Goal: Communication & Community: Answer question/provide support

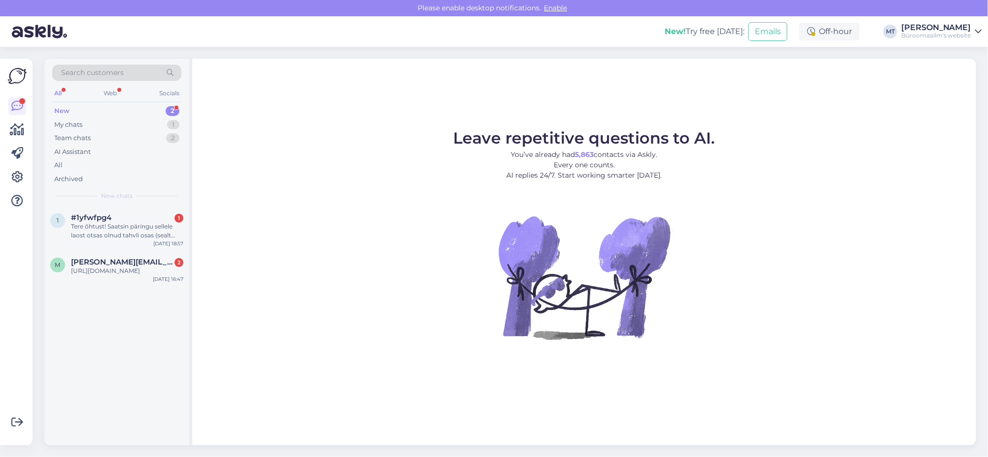
click at [63, 105] on div "New 2" at bounding box center [116, 111] width 129 height 14
click at [102, 230] on div "Tere õhtust! Saatsin päringu sellele laost otsas olnud tahvli osas (sealt veebi…" at bounding box center [127, 231] width 112 height 18
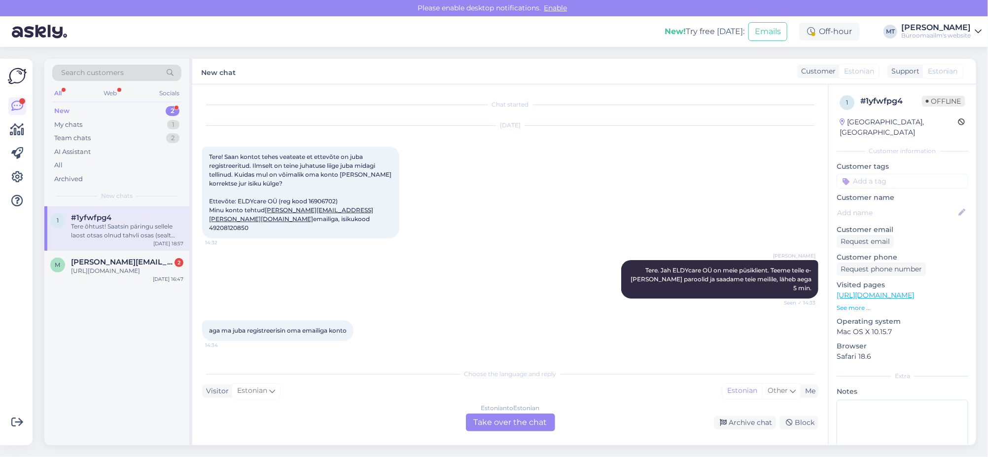
scroll to position [841, 0]
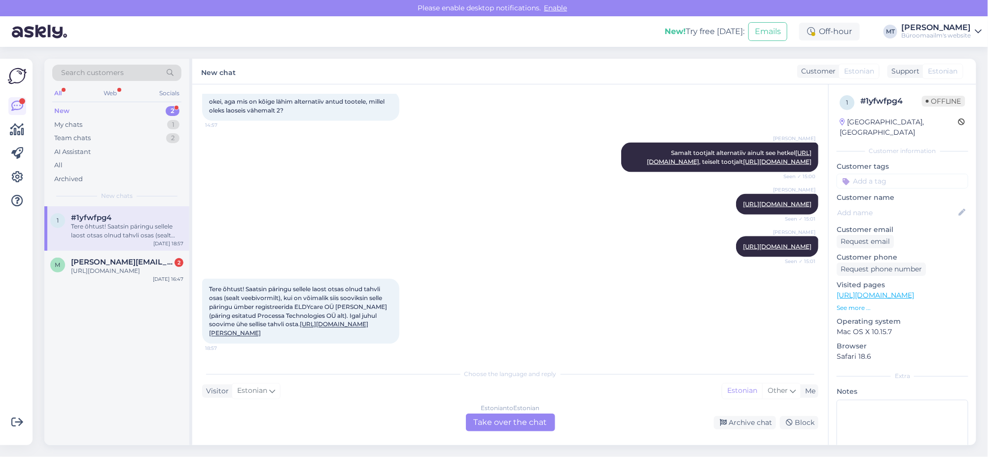
click at [518, 419] on div "Estonian to Estonian Take over the chat" at bounding box center [510, 422] width 89 height 18
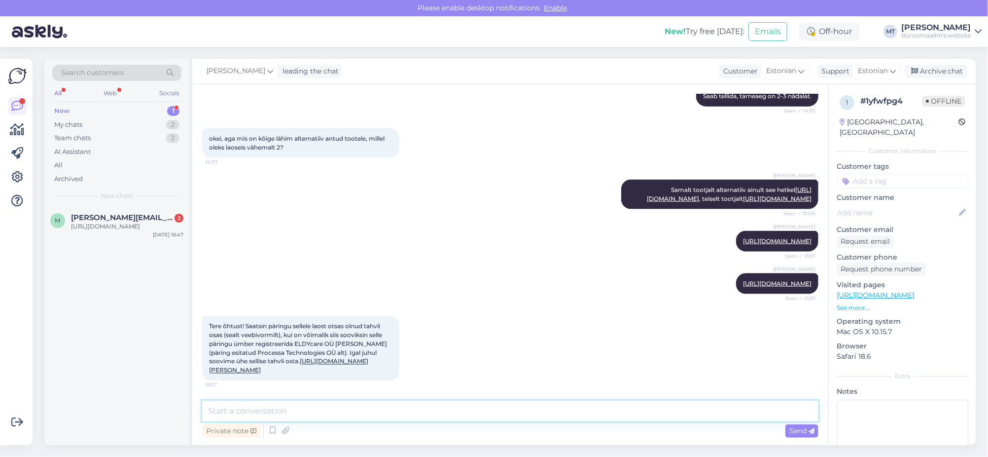
click at [301, 416] on textarea at bounding box center [510, 410] width 616 height 21
type textarea "t"
drag, startPoint x: 336, startPoint y: 325, endPoint x: 295, endPoint y: 324, distance: 41.0
click at [295, 324] on span "Tere õhtust! Saatsin päringu sellele laost otsas olnud tahvli osas (sealt veebi…" at bounding box center [298, 348] width 179 height 52
copy span "ELDYcare OÜ"
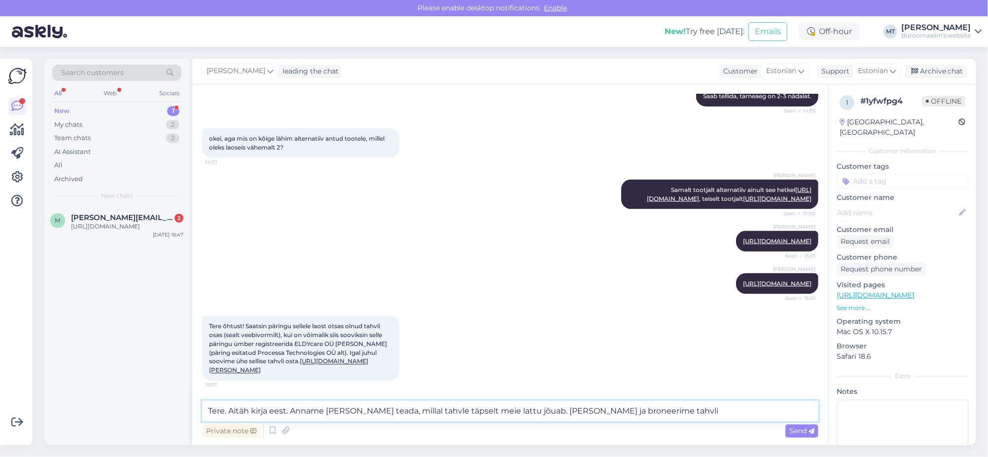
click at [675, 415] on textarea "Tere. Aitäh kirja eest. Anname meili teel teada, millal tahvle täpselt meie lat…" at bounding box center [510, 410] width 616 height 21
click at [668, 419] on textarea "Tere. Aitäh kirja eest. Anname meili teel teada, millal tahvle täpselt meie lat…" at bounding box center [510, 410] width 616 height 21
paste textarea "ELDYcare OÜ"
click at [648, 412] on textarea "Tere. Aitäh kirja eest. Anname meili teel teada, millal tahvle täpselt meie lat…" at bounding box center [510, 410] width 616 height 21
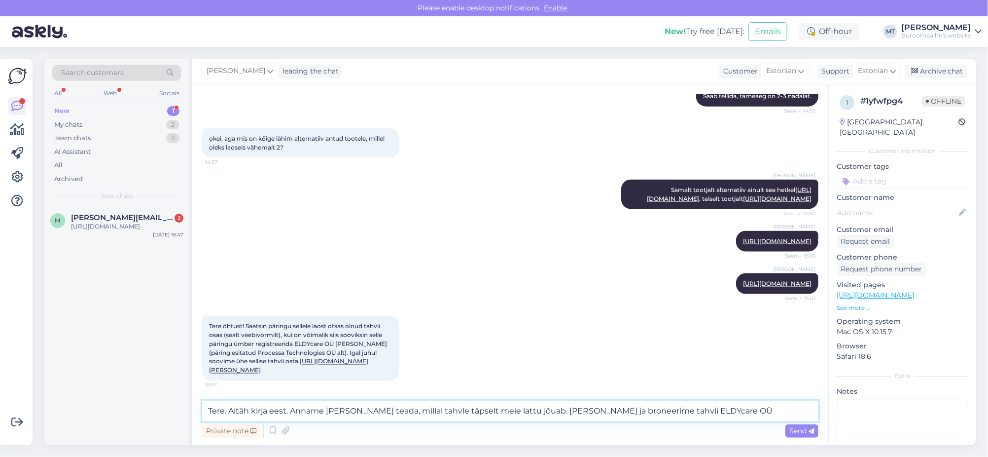
click at [717, 405] on textarea "Tere. Aitäh kirja eest. Anname meili teel teada, millal tahvle täpselt meie lat…" at bounding box center [510, 410] width 616 height 21
type textarea "Tere. Aitäh kirja eest. Anname [PERSON_NAME] teada, millal tahvle täpselt meie …"
click at [801, 430] on span "Send" at bounding box center [801, 430] width 25 height 9
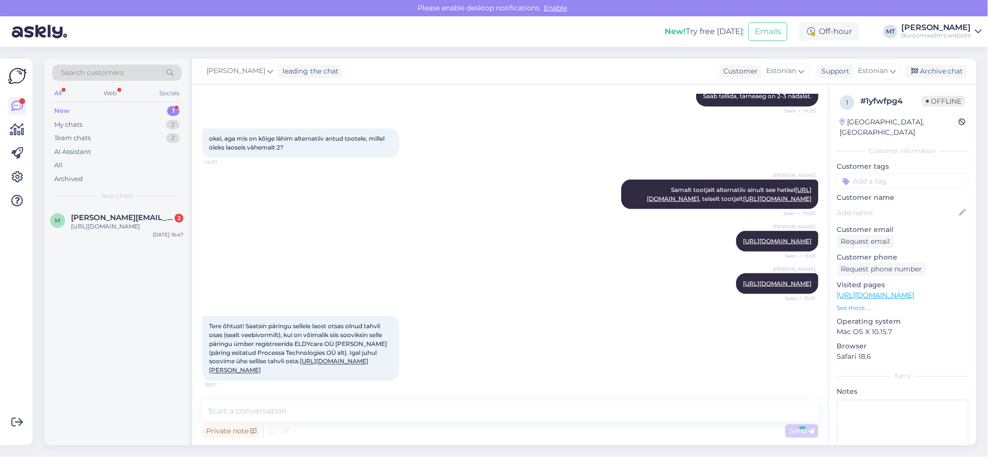
scroll to position [884, 0]
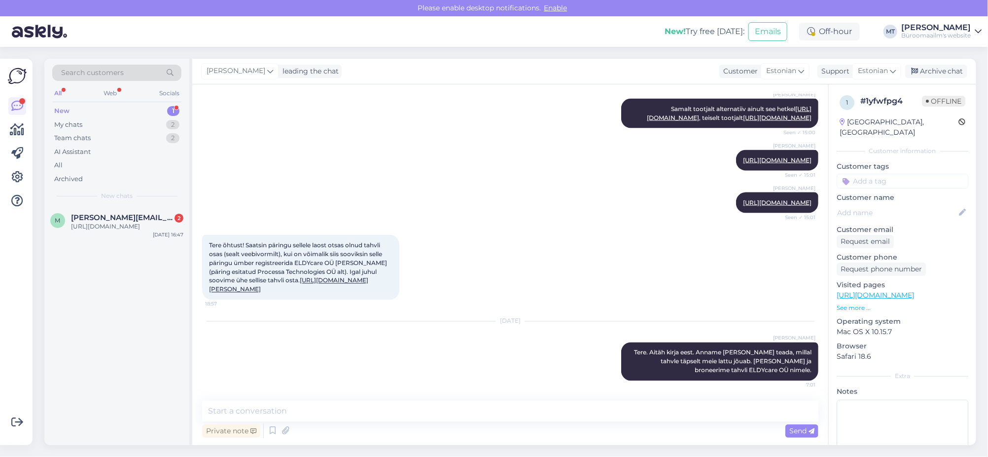
click at [63, 105] on div "New 1" at bounding box center [116, 111] width 129 height 14
click at [91, 222] on div "https://www.byroomaailm.ee/kool-ja-kunst/vihikud-ja-kaaned/paevikud/suur-paevik…" at bounding box center [127, 226] width 112 height 9
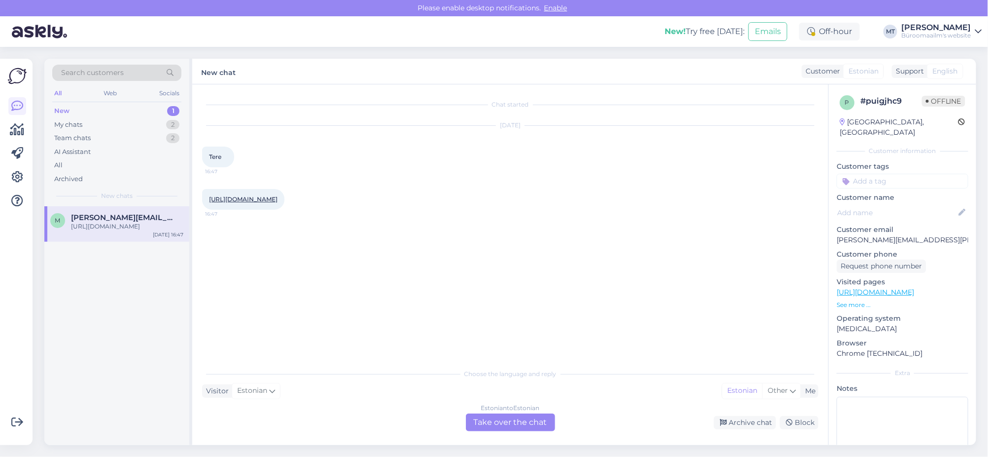
click at [271, 203] on link "https://www.byroomaailm.ee/kool-ja-kunst/vihikud-ja-kaaned/paevikud/suur-paevik…" at bounding box center [243, 198] width 69 height 7
click at [504, 422] on div "Estonian to Estonian Take over the chat" at bounding box center [510, 422] width 89 height 18
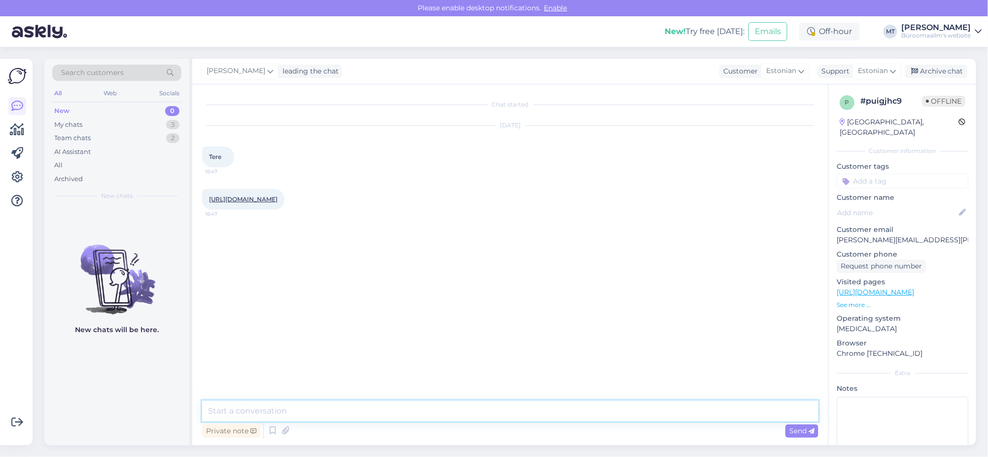
click at [318, 419] on textarea at bounding box center [510, 410] width 616 height 21
type textarea "Tere. Aitäh kirja eest. Palun täpsustage, mis teid huvitab ?"
click at [805, 427] on span "Send" at bounding box center [801, 430] width 25 height 9
click at [940, 71] on div "Archive chat" at bounding box center [936, 71] width 62 height 13
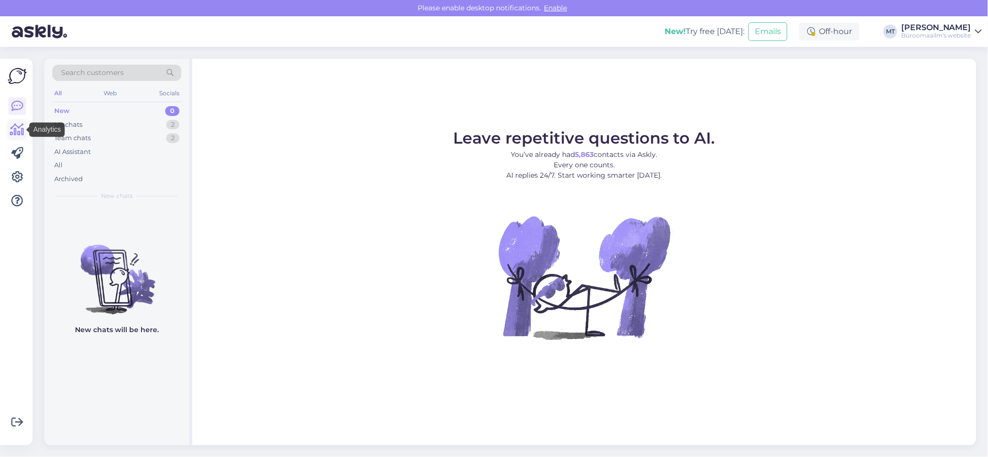
click at [21, 127] on icon at bounding box center [17, 130] width 14 height 12
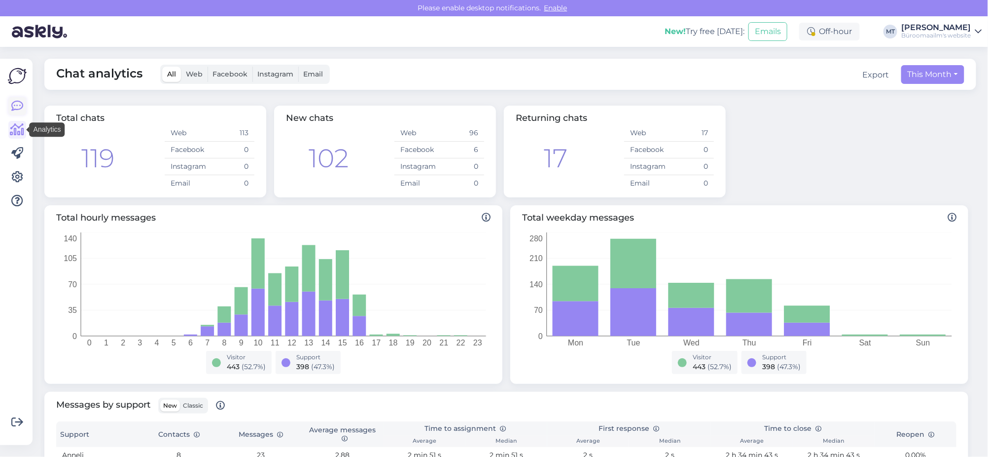
click at [19, 107] on icon at bounding box center [17, 106] width 12 height 12
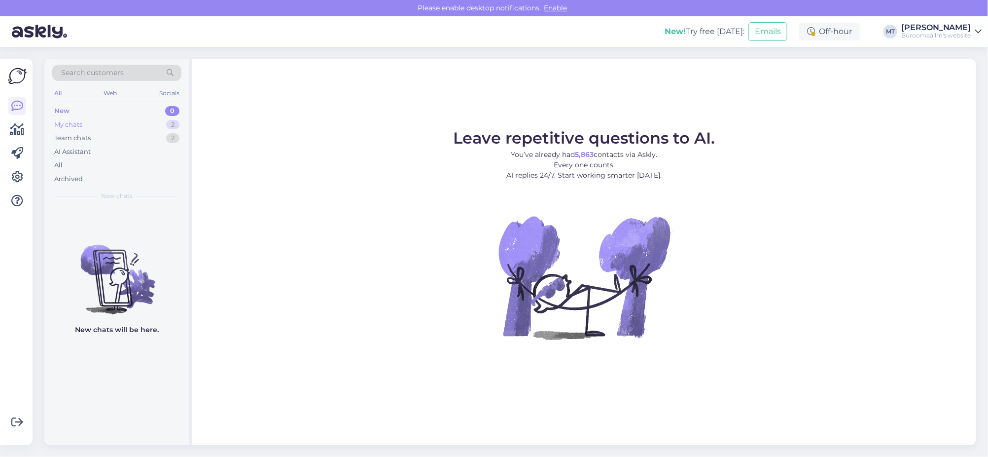
click at [70, 120] on div "My chats" at bounding box center [68, 125] width 28 height 10
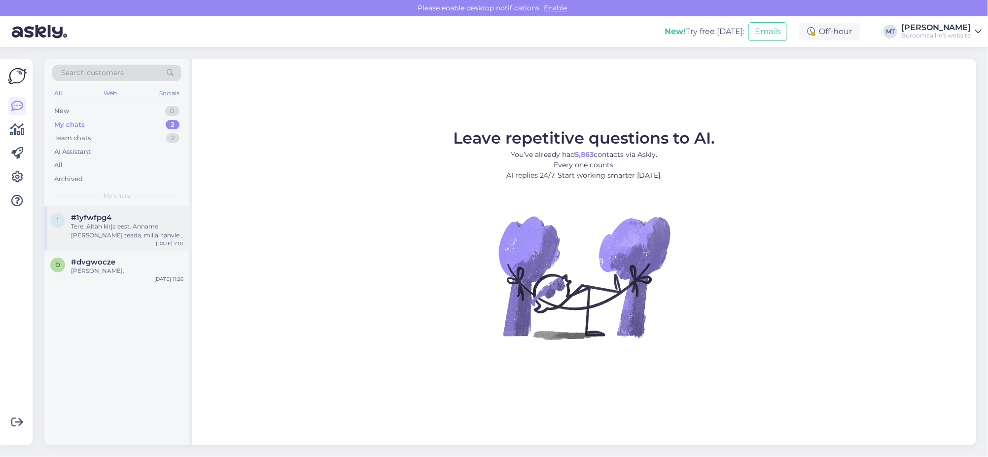
click at [87, 234] on div "Tere. Aitäh kirja eest. Anname [PERSON_NAME] teada, millal tahvle täpselt meie …" at bounding box center [127, 231] width 112 height 18
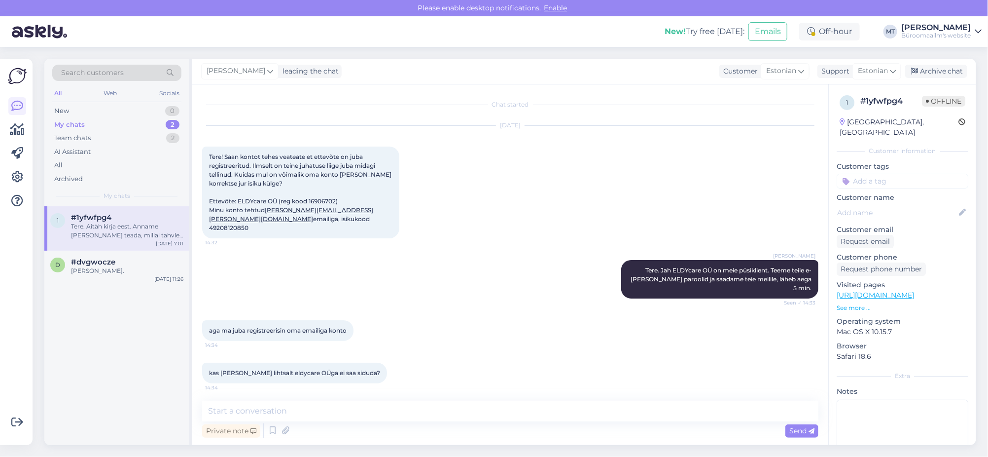
scroll to position [884, 0]
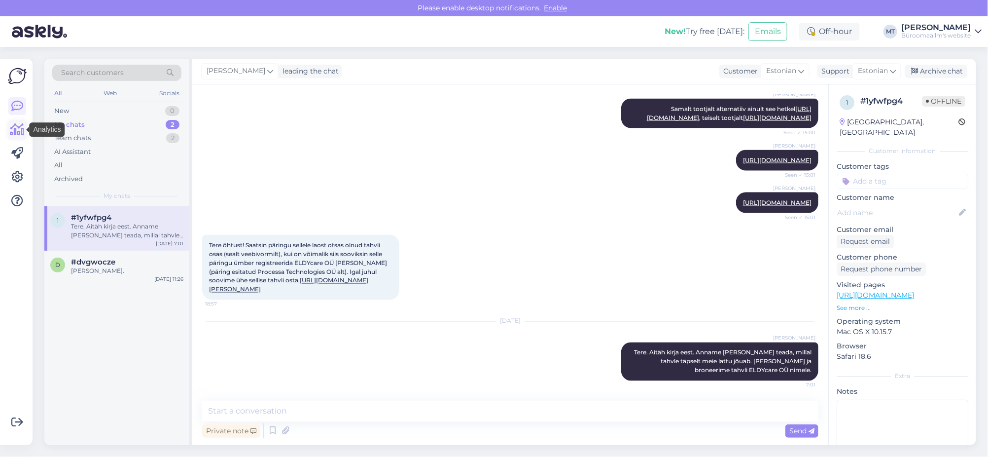
click at [17, 124] on icon at bounding box center [17, 130] width 14 height 12
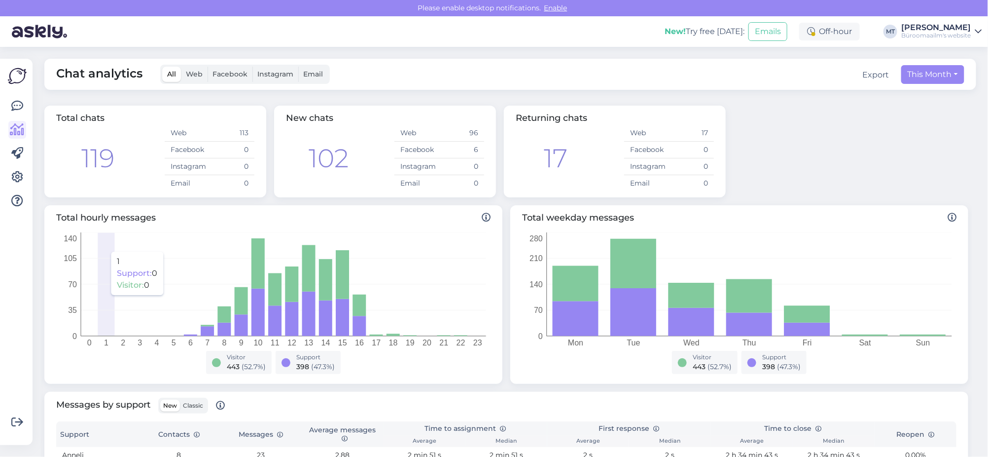
scroll to position [123, 0]
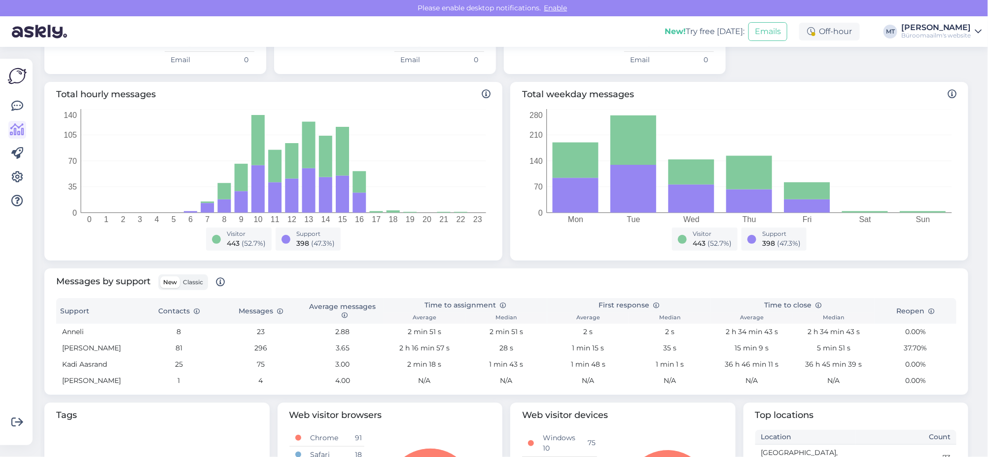
click at [203, 278] on span "Classic" at bounding box center [193, 281] width 20 height 7
click at [180, 276] on input "Classic" at bounding box center [180, 276] width 0 height 0
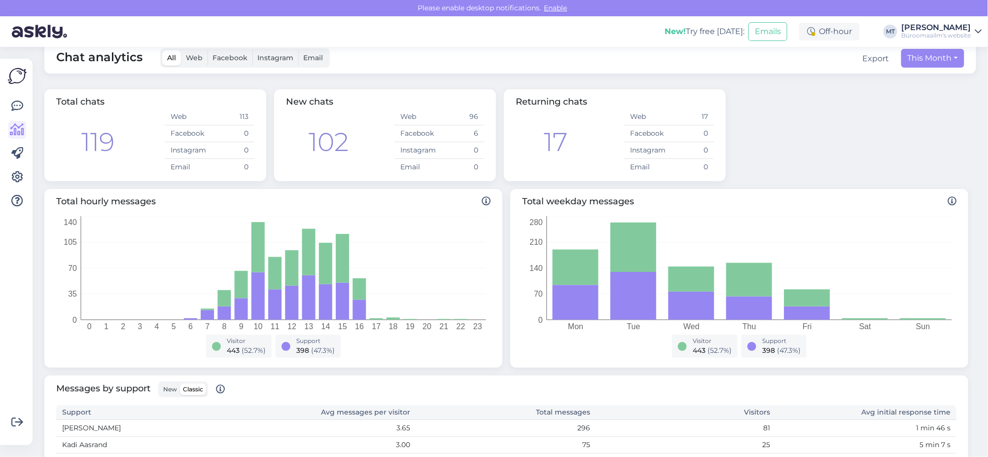
scroll to position [0, 0]
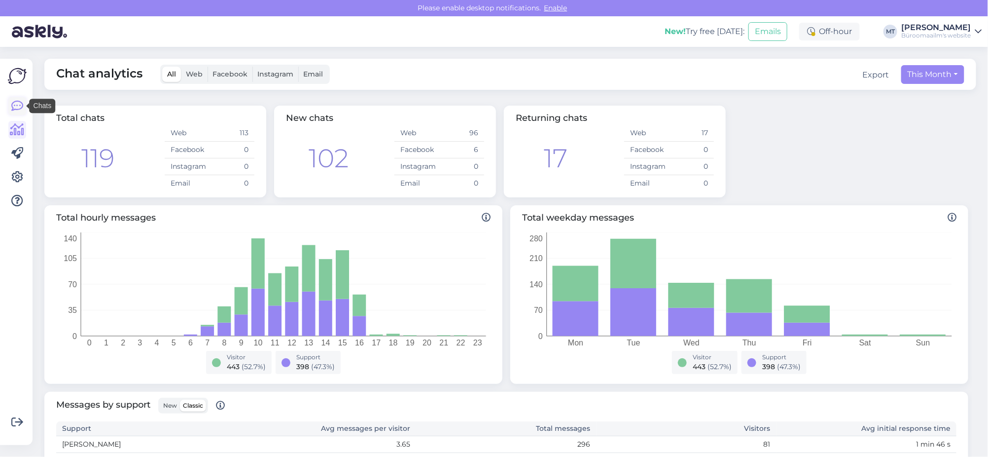
click at [11, 101] on icon at bounding box center [17, 106] width 12 height 12
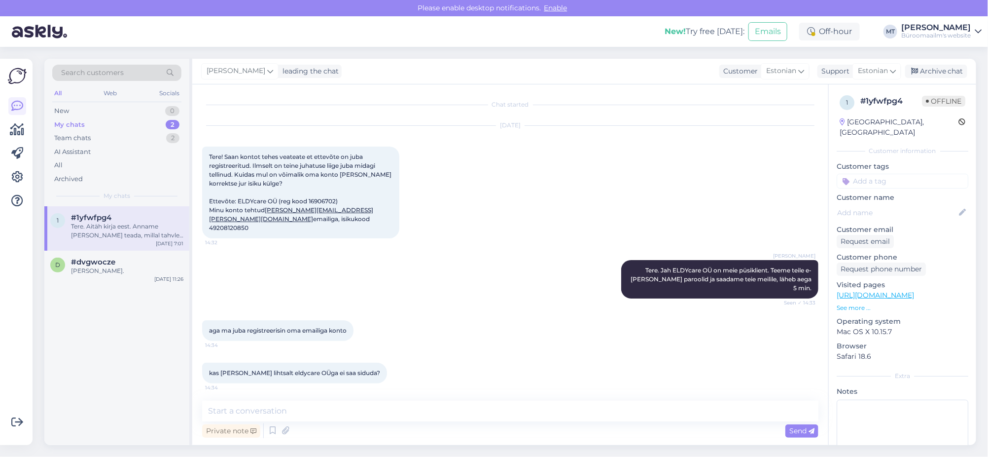
scroll to position [884, 0]
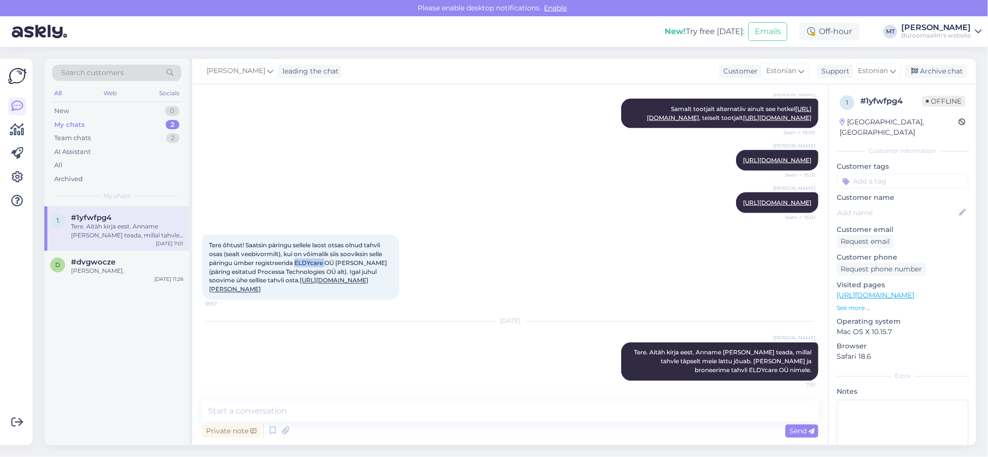
drag, startPoint x: 325, startPoint y: 245, endPoint x: 296, endPoint y: 247, distance: 29.2
click at [296, 247] on span "Tere õhtust! Saatsin päringu sellele laost otsas olnud tahvli osas (sealt veebi…" at bounding box center [298, 267] width 179 height 52
copy span "ELDYcare"
